Goal: Find specific page/section: Find specific page/section

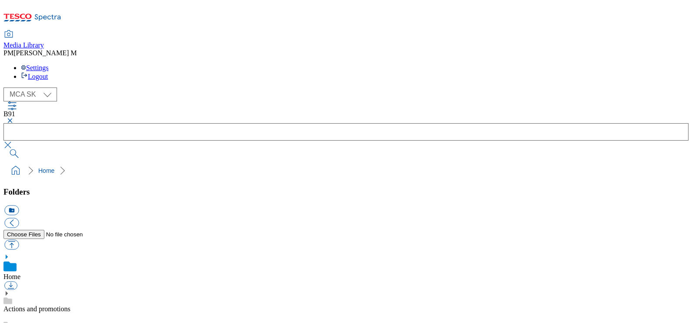
scroll to position [81, 0]
select select "flare-mca-hu"
click at [6, 88] on select "MCA CZ MCA HU MCA SK" at bounding box center [30, 95] width 54 height 14
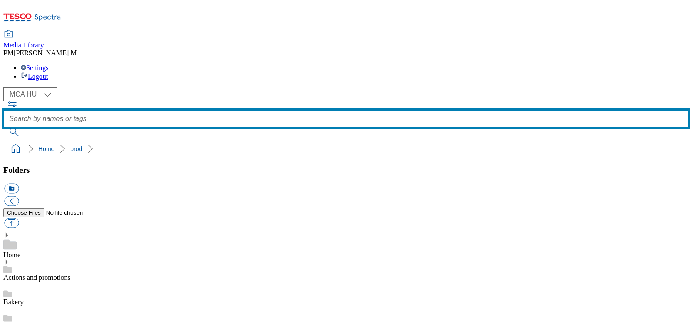
click at [262, 110] on input "text" at bounding box center [345, 118] width 685 height 17
type input "j10"
click at [3, 128] on button "submit" at bounding box center [14, 132] width 23 height 9
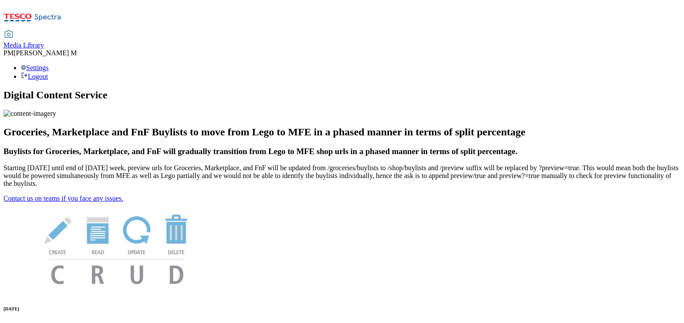
click at [14, 29] on icon at bounding box center [8, 34] width 10 height 10
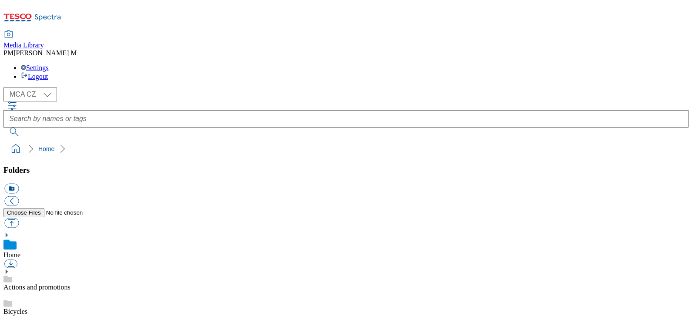
click at [42, 88] on select "MCA CZ MCA HU MCA SK" at bounding box center [30, 95] width 54 height 14
select select "flare-mca-hu"
click at [6, 88] on select "MCA CZ MCA HU MCA SK" at bounding box center [30, 95] width 54 height 14
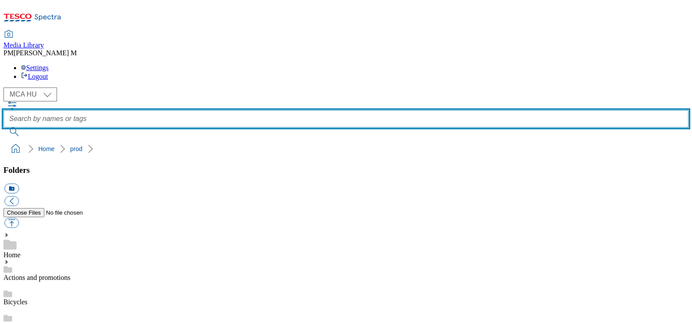
click at [285, 110] on input "text" at bounding box center [345, 118] width 685 height 17
paste input "J10"
type input "J10"
click at [3, 128] on button "submit" at bounding box center [14, 132] width 23 height 9
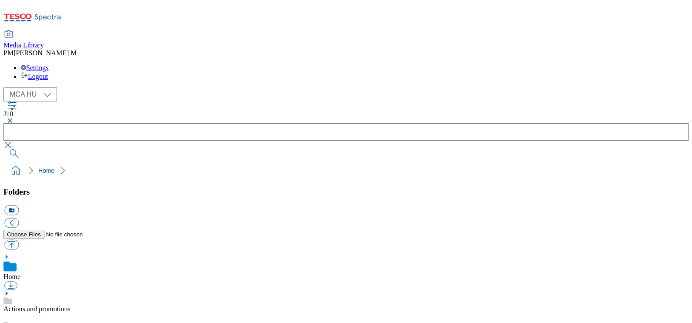
scroll to position [0, 0]
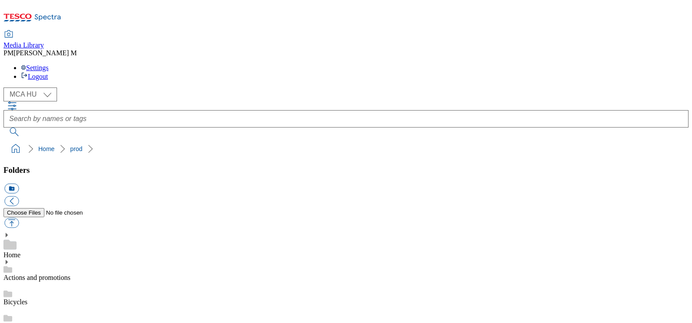
scroll to position [660, 0]
